Goal: Task Accomplishment & Management: Use online tool/utility

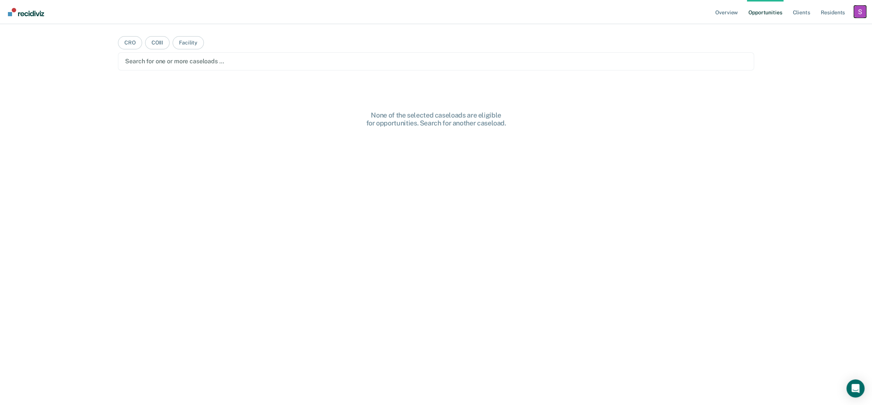
click at [864, 10] on div "Profile dropdown button" at bounding box center [860, 12] width 12 height 12
click at [809, 29] on link "Profile" at bounding box center [829, 31] width 61 height 6
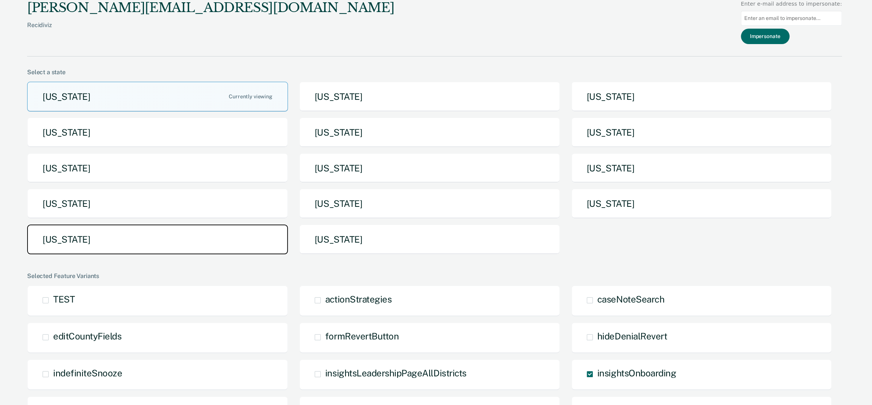
click at [135, 243] on button "[US_STATE]" at bounding box center [157, 240] width 261 height 30
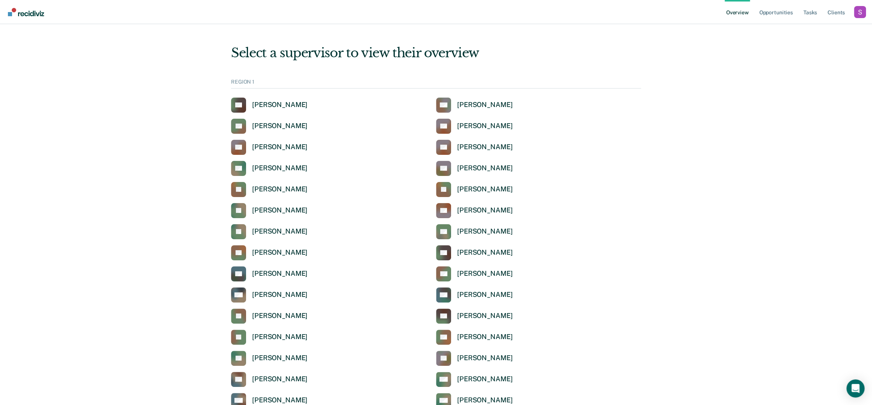
click at [823, 17] on ul "Overview Opportunities Tasks Client s" at bounding box center [788, 12] width 129 height 24
click at [815, 15] on link "Tasks" at bounding box center [810, 12] width 17 height 24
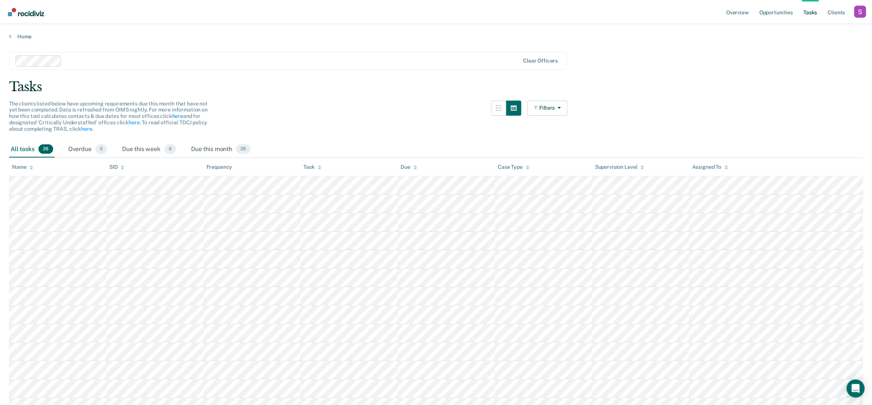
click at [291, 60] on div at bounding box center [292, 61] width 454 height 9
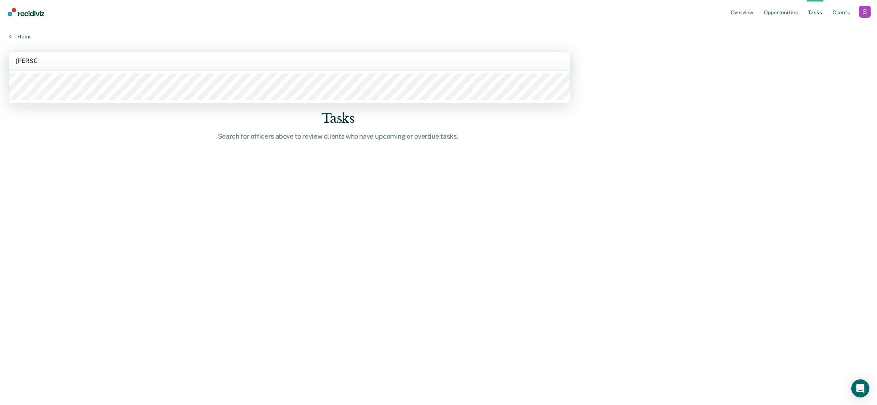
type input "[PERSON_NAME]"
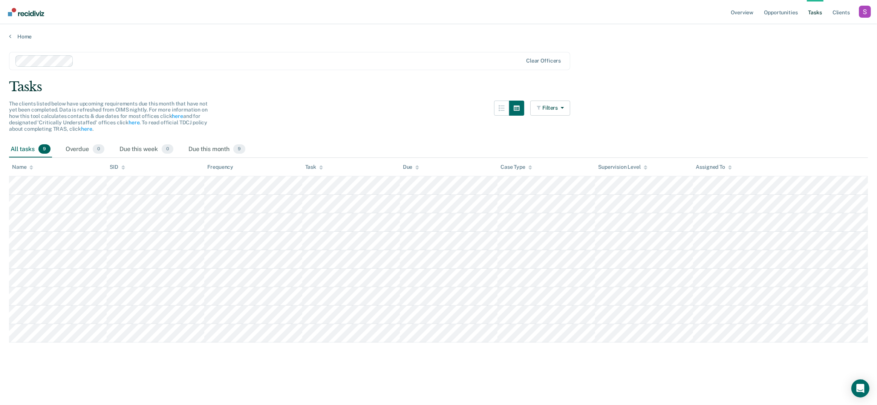
click at [627, 56] on main "option [PERSON_NAME], selected. Select is focused ,type to refine list, press D…" at bounding box center [438, 221] width 877 height 363
